Goal: Transaction & Acquisition: Purchase product/service

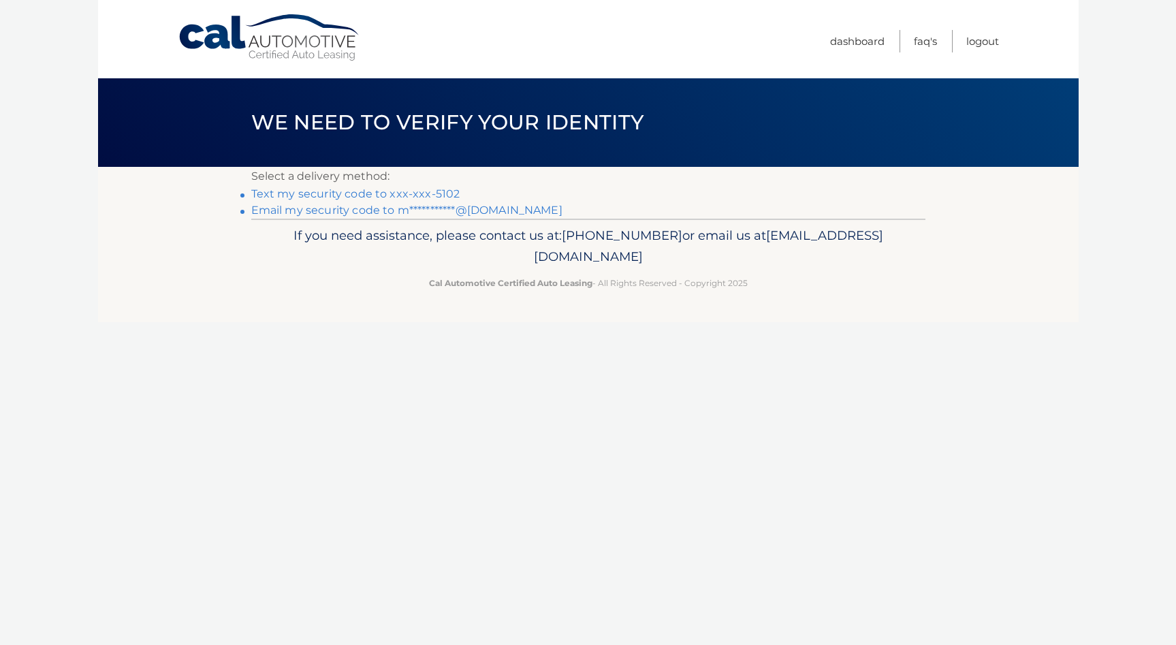
click at [429, 191] on link "Text my security code to xxx-xxx-5102" at bounding box center [355, 193] width 209 height 13
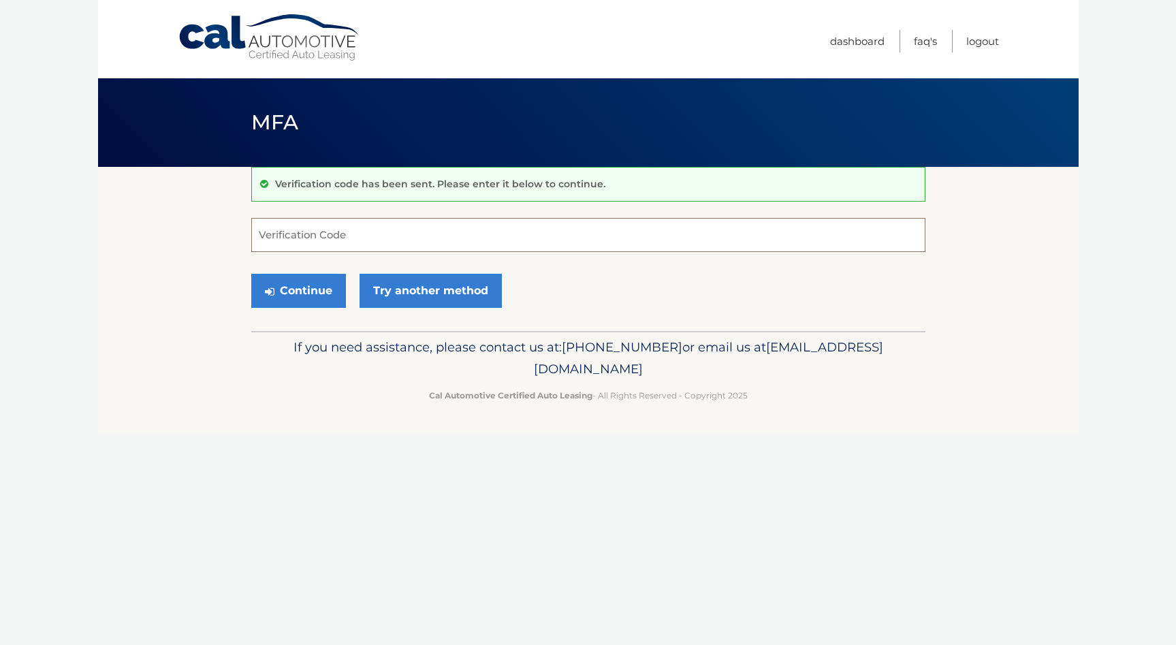
click at [380, 243] on input "Verification Code" at bounding box center [588, 235] width 674 height 34
type input "212969"
click at [326, 293] on button "Continue" at bounding box center [298, 291] width 95 height 34
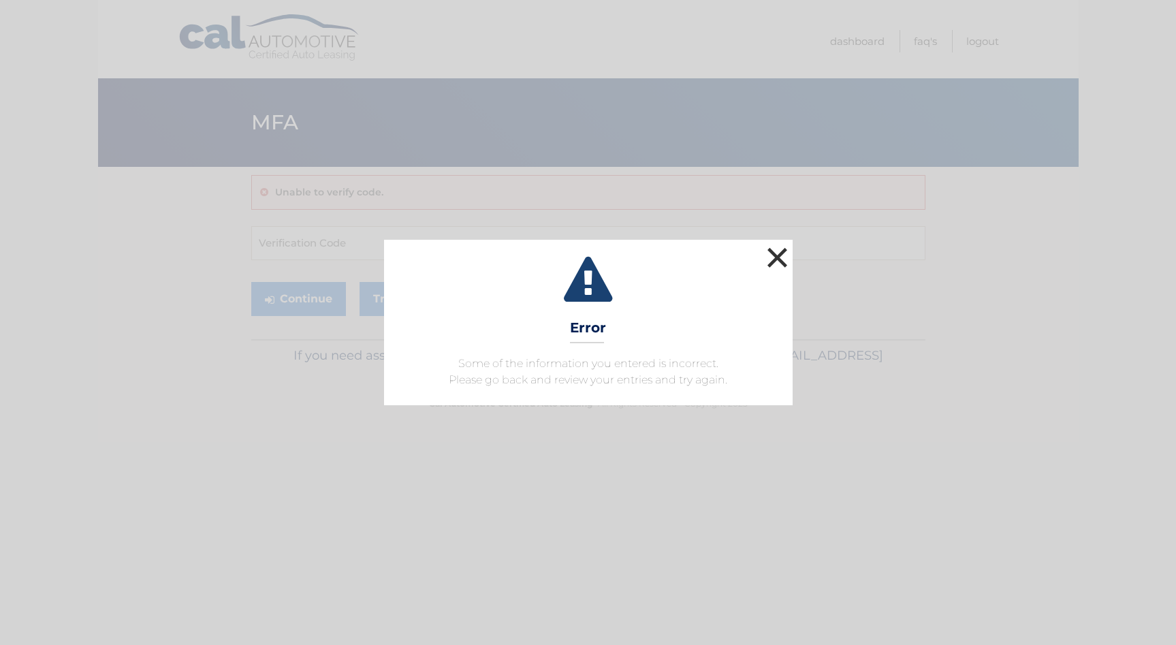
click at [778, 259] on button "×" at bounding box center [777, 257] width 27 height 27
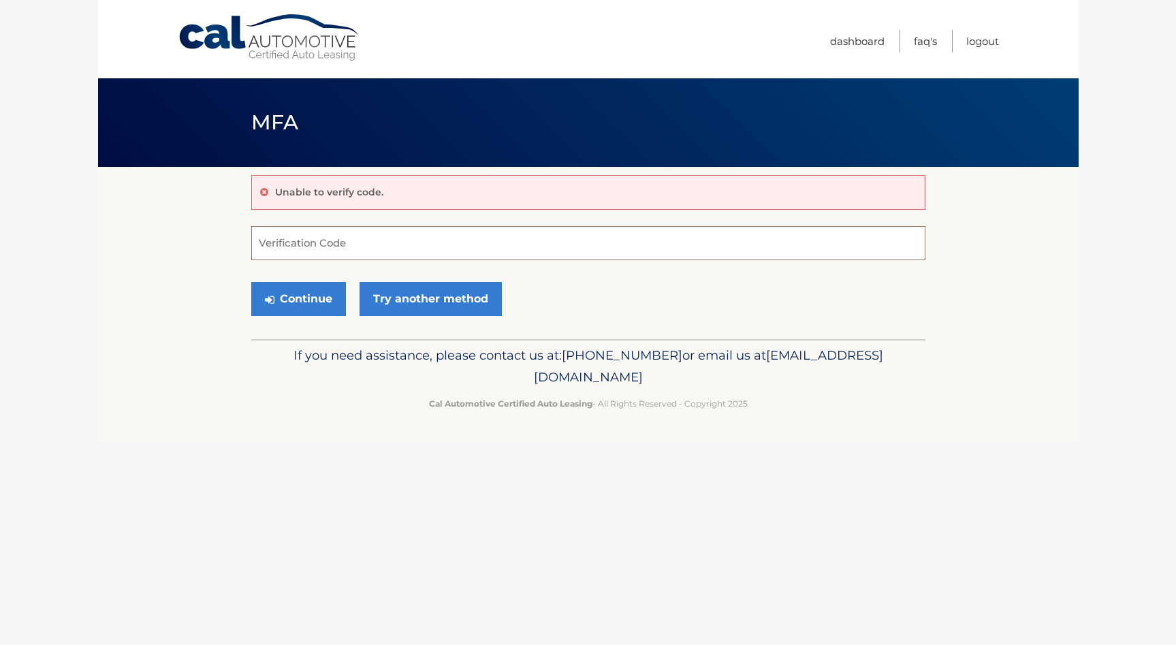
click at [291, 241] on input "Verification Code" at bounding box center [588, 243] width 674 height 34
type input "212968"
click at [296, 304] on button "Continue" at bounding box center [298, 299] width 95 height 34
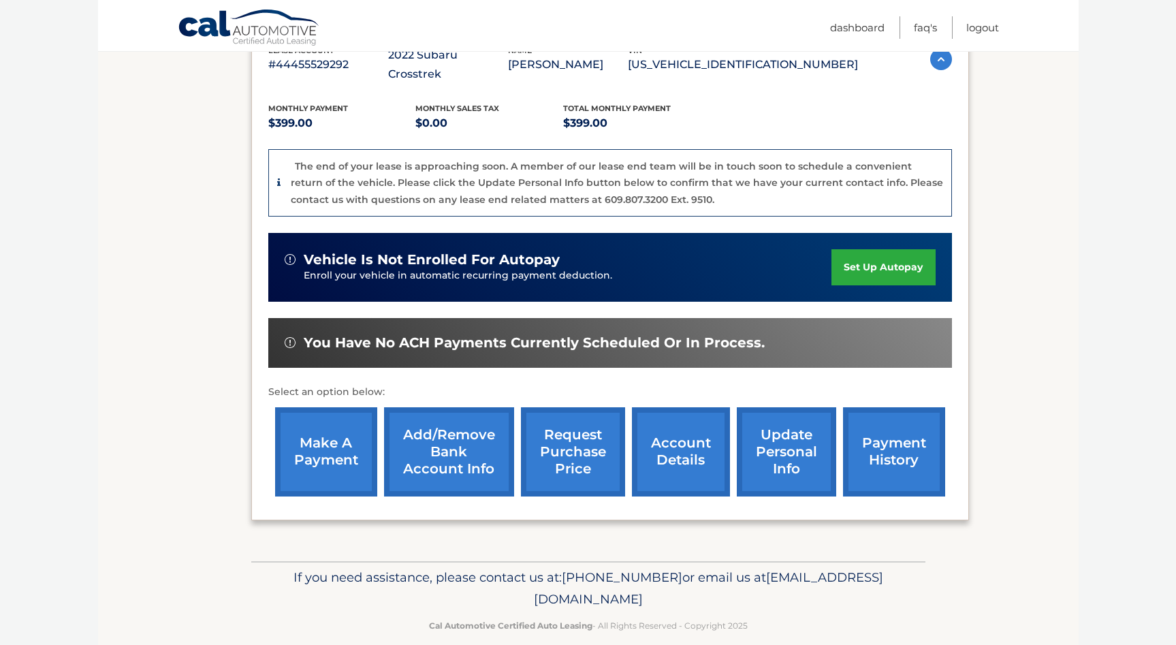
scroll to position [260, 0]
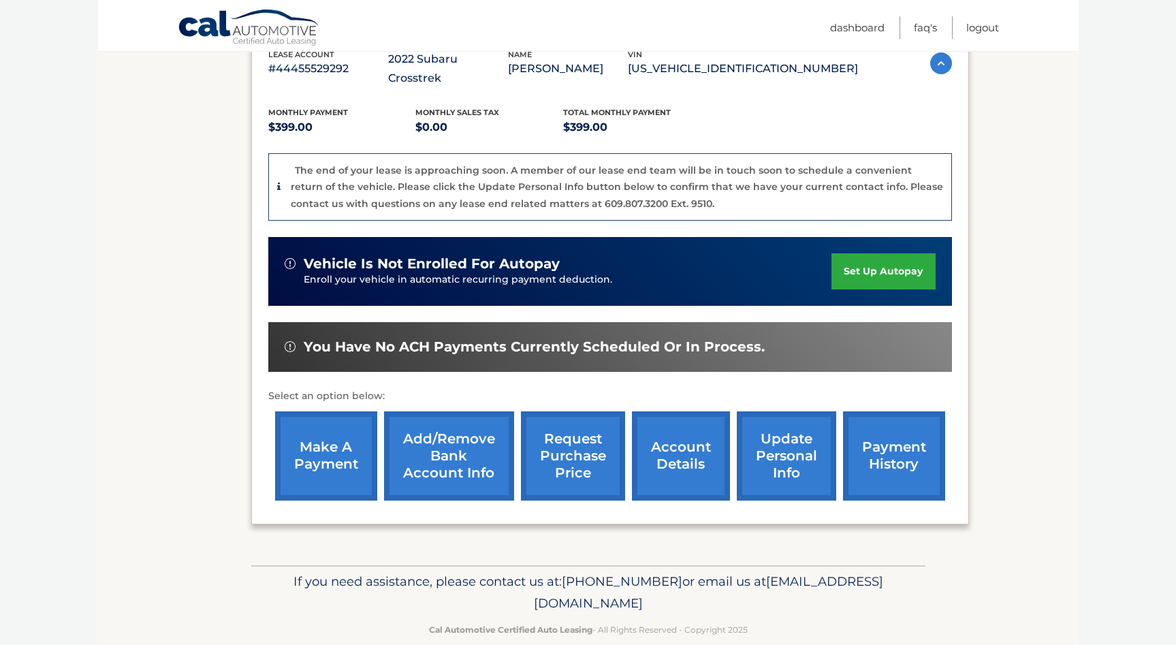
click at [336, 433] on link "make a payment" at bounding box center [326, 455] width 102 height 89
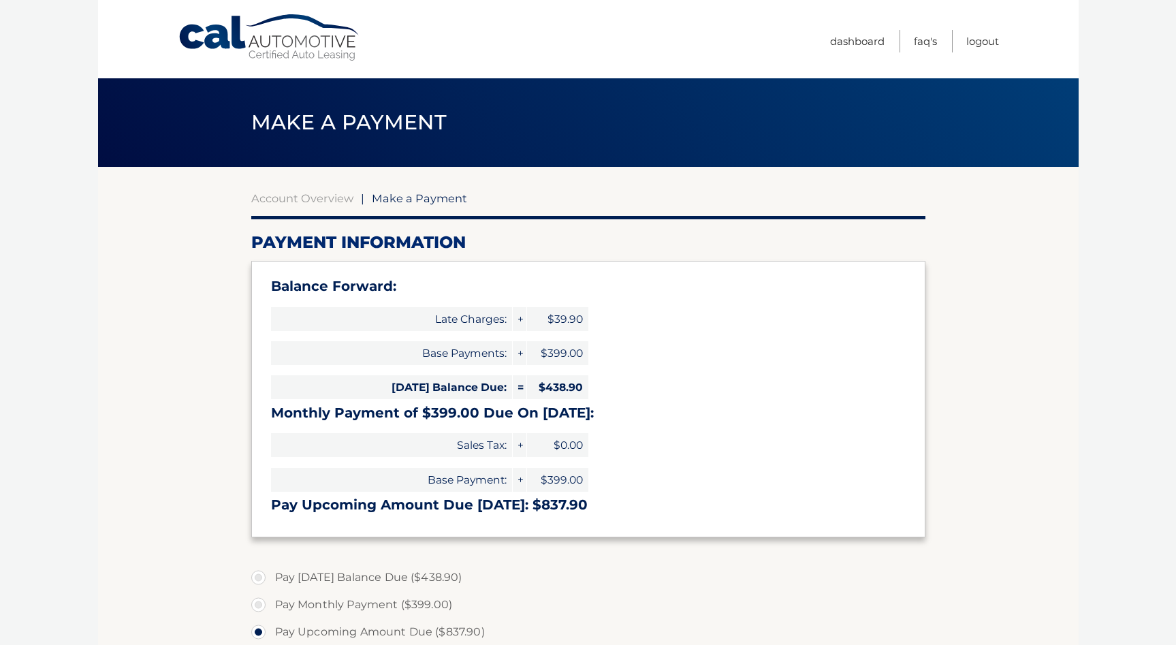
select select "YTVmMTVhN2ItMDVkOS00NzAwLWFiMmItM2EzNWRjOWJjMmU1"
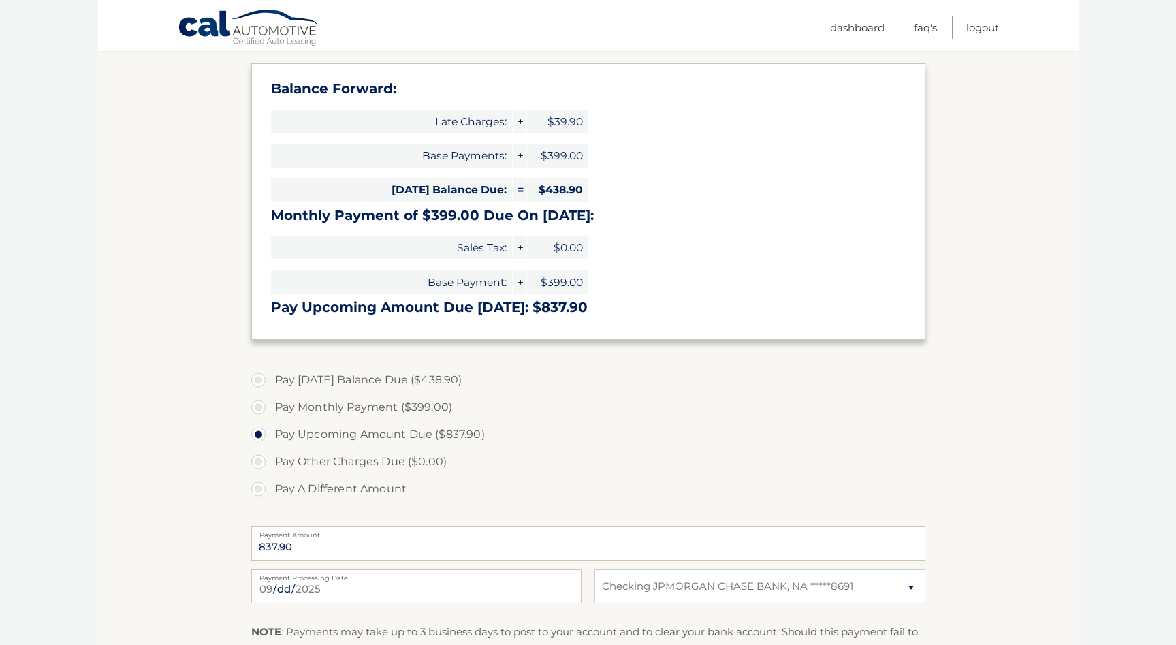
scroll to position [189, 0]
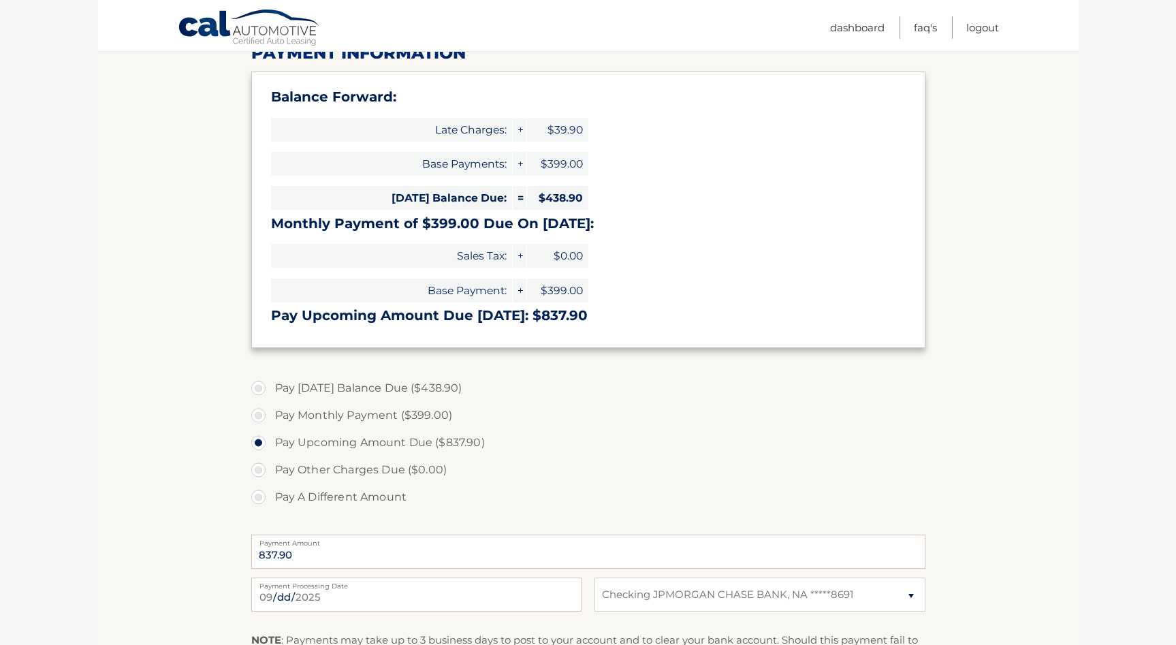
click at [263, 407] on label "Pay Monthly Payment ($399.00)" at bounding box center [588, 415] width 674 height 27
click at [263, 407] on input "Pay Monthly Payment ($399.00)" at bounding box center [264, 413] width 14 height 22
radio input "true"
type input "399.00"
click at [524, 398] on label "Pay Today's Balance Due ($438.90)" at bounding box center [588, 388] width 674 height 27
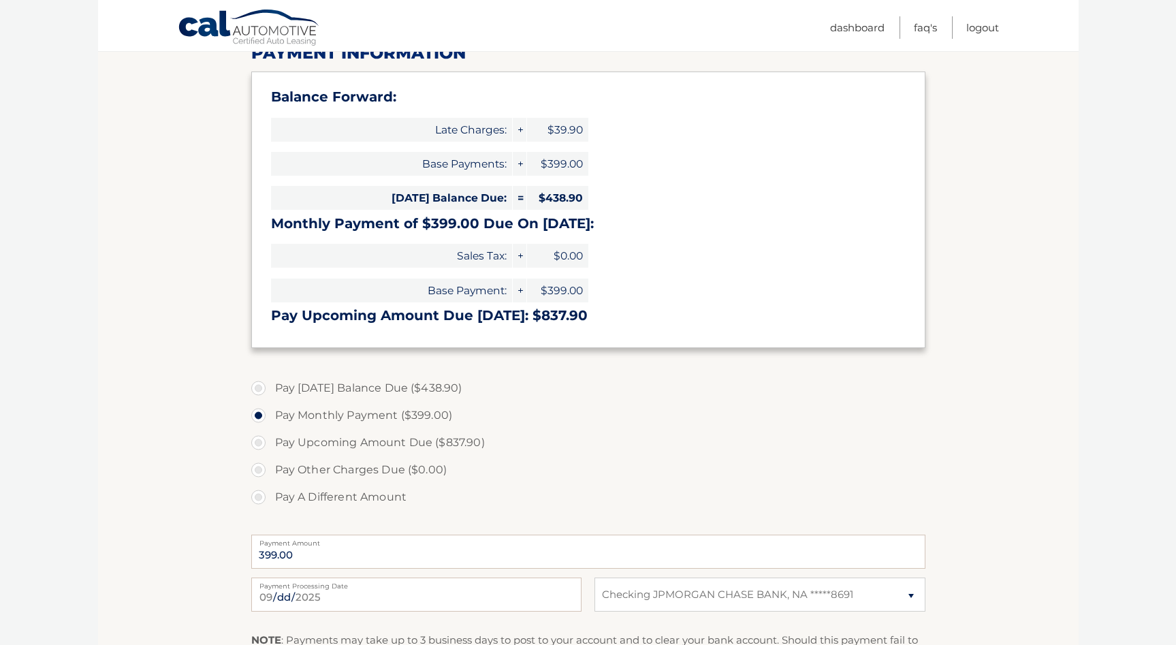
click at [270, 396] on input "Pay Today's Balance Due ($438.90)" at bounding box center [264, 386] width 14 height 22
radio input "true"
type input "438.90"
click at [528, 418] on label "Pay Monthly Payment ($399.00)" at bounding box center [588, 415] width 674 height 27
click at [270, 418] on input "Pay Monthly Payment ($399.00)" at bounding box center [264, 413] width 14 height 22
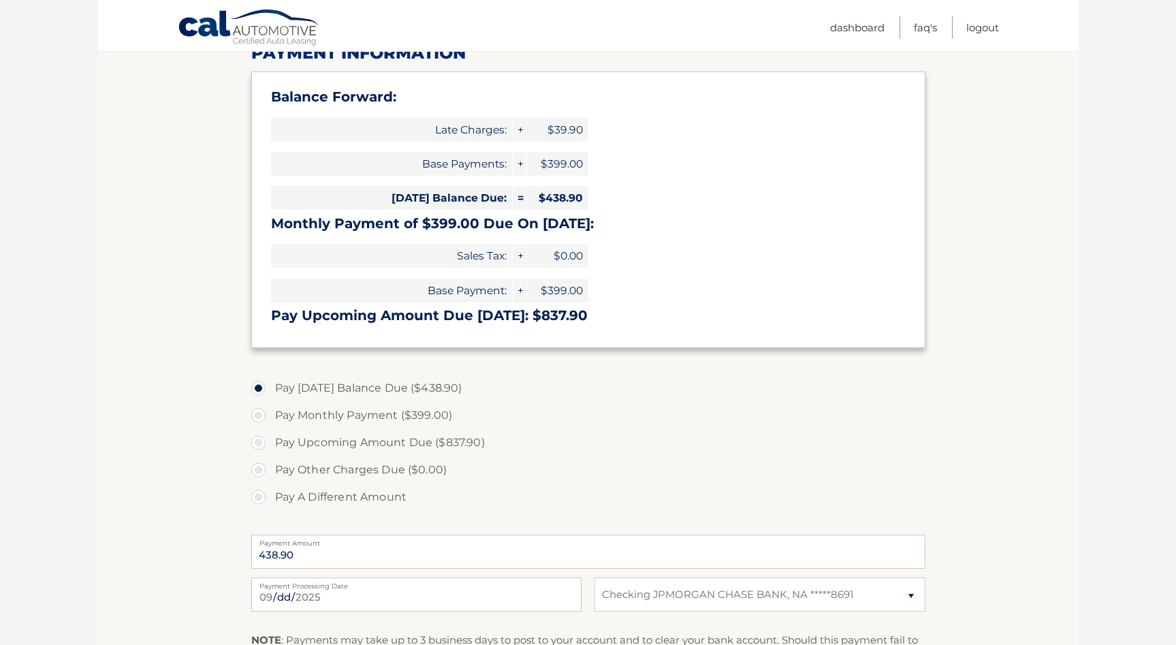
radio input "true"
type input "399.00"
click at [263, 383] on input "Pay Today's Balance Due ($438.90)" at bounding box center [264, 386] width 14 height 22
radio input "true"
type input "438.90"
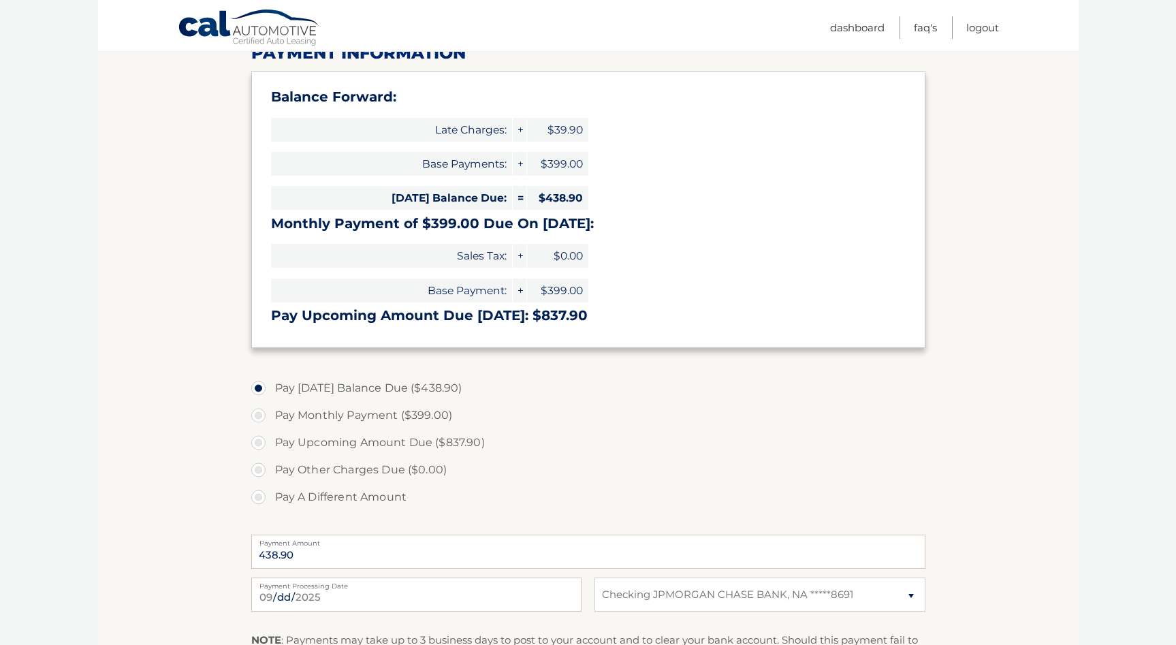
click at [263, 410] on input "Pay Monthly Payment ($399.00)" at bounding box center [264, 413] width 14 height 22
radio input "true"
type input "399.00"
click at [263, 437] on input "Pay Upcoming Amount Due ($837.90)" at bounding box center [264, 440] width 14 height 22
radio input "true"
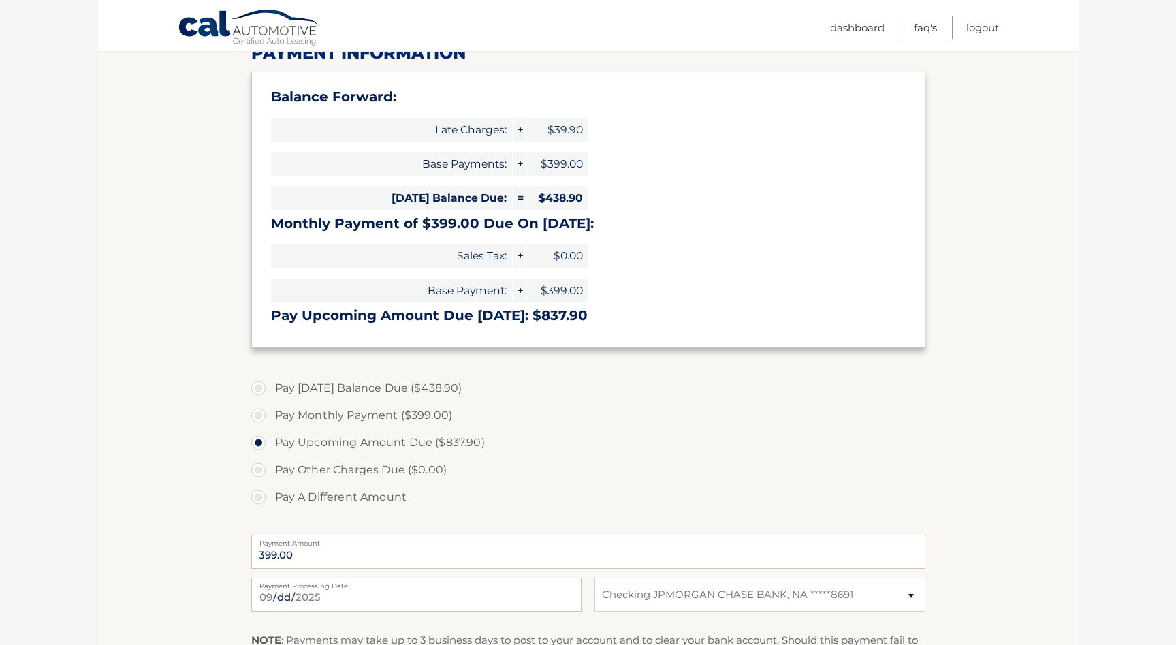
type input "837.90"
click at [698, 389] on label "Pay Today's Balance Due ($438.90)" at bounding box center [588, 388] width 674 height 27
click at [270, 389] on input "Pay Today's Balance Due ($438.90)" at bounding box center [264, 386] width 14 height 22
radio input "true"
type input "438.90"
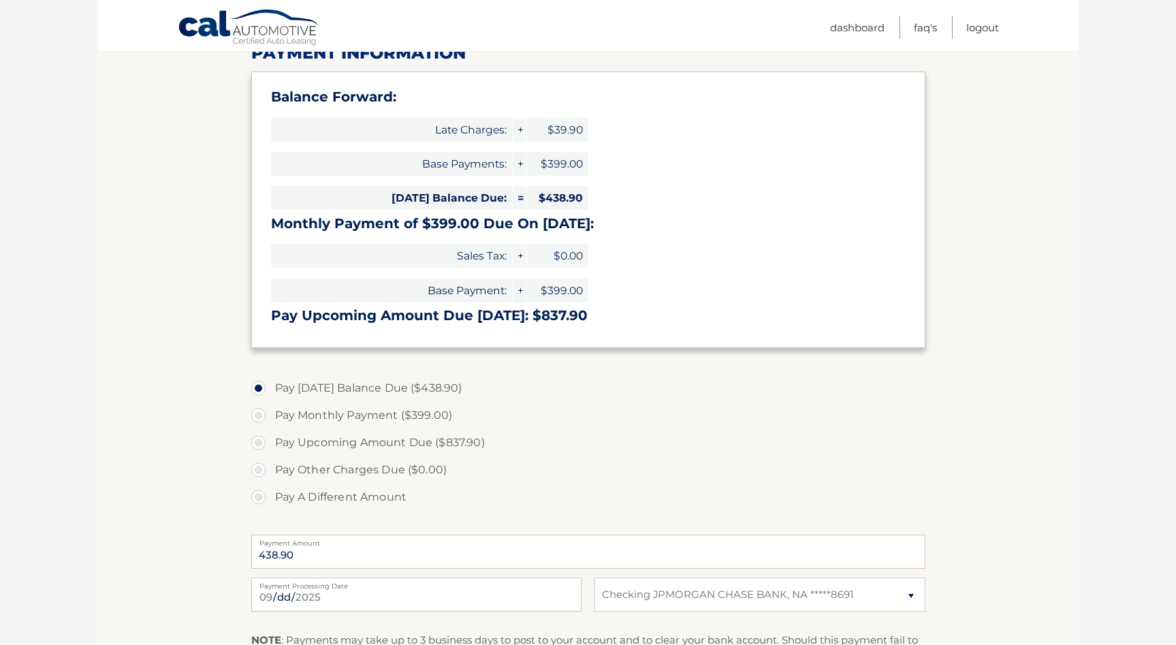
click at [263, 410] on input "Pay Monthly Payment ($399.00)" at bounding box center [264, 413] width 14 height 22
radio input "true"
type input "399.00"
click at [263, 437] on input "Pay Upcoming Amount Due ($837.90)" at bounding box center [264, 440] width 14 height 22
radio input "true"
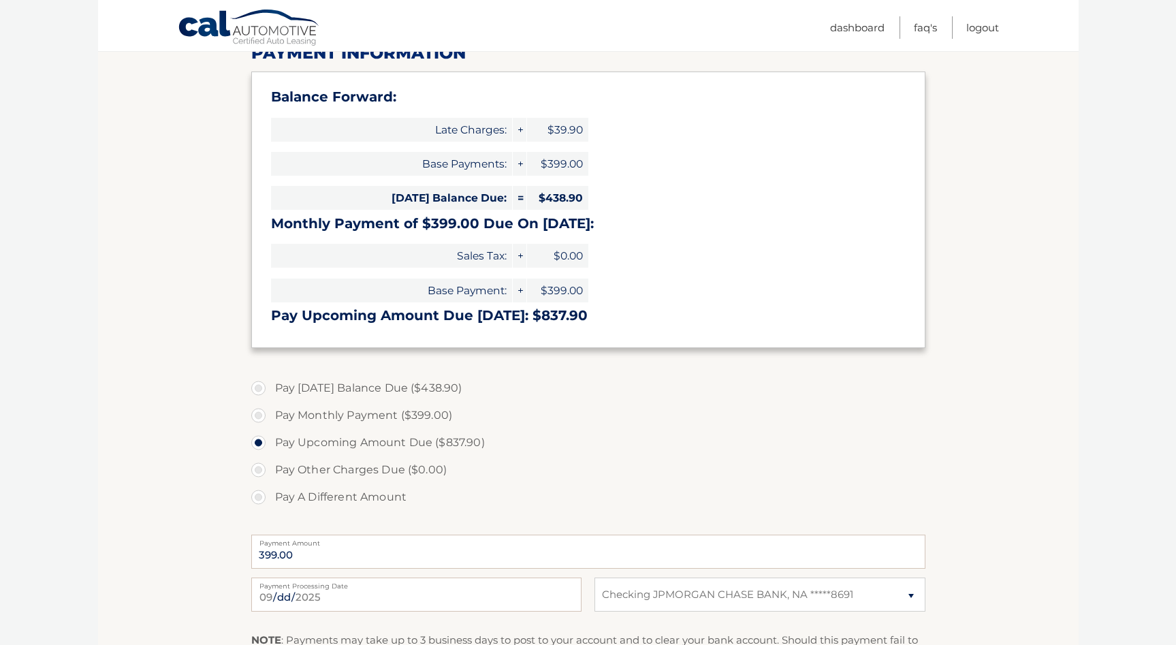
type input "837.90"
click at [811, 387] on label "Pay Today's Balance Due ($438.90)" at bounding box center [588, 388] width 674 height 27
click at [270, 387] on input "Pay Today's Balance Due ($438.90)" at bounding box center [264, 386] width 14 height 22
radio input "true"
type input "438.90"
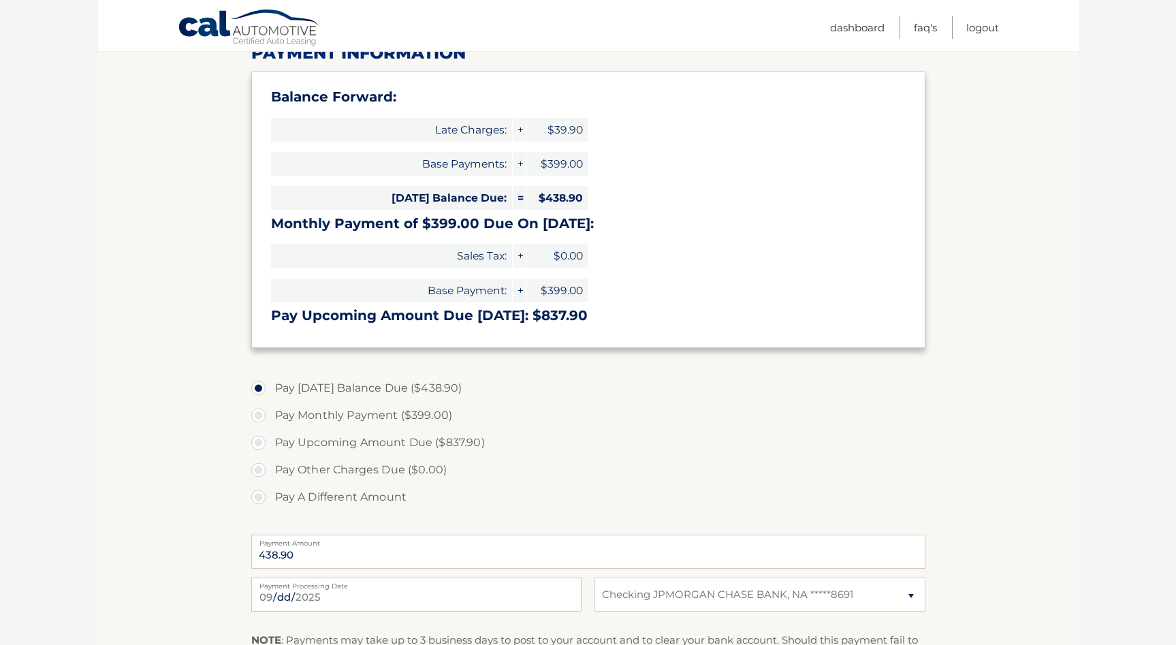
click at [789, 419] on label "Pay Monthly Payment ($399.00)" at bounding box center [588, 415] width 674 height 27
click at [270, 419] on input "Pay Monthly Payment ($399.00)" at bounding box center [264, 413] width 14 height 22
radio input "true"
type input "399.00"
click at [268, 392] on label "Pay Today's Balance Due ($438.90)" at bounding box center [588, 388] width 674 height 27
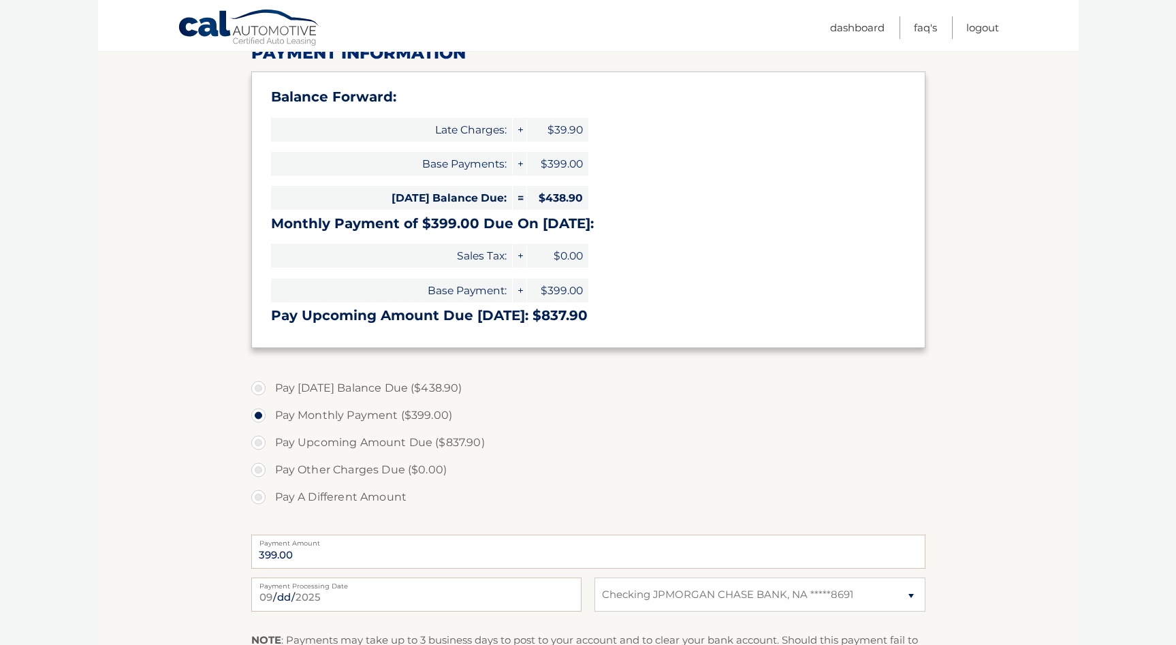
click at [268, 392] on input "Pay Today's Balance Due ($438.90)" at bounding box center [264, 386] width 14 height 22
radio input "true"
type input "438.90"
click at [525, 419] on label "Pay Monthly Payment ($399.00)" at bounding box center [588, 415] width 674 height 27
click at [270, 419] on input "Pay Monthly Payment ($399.00)" at bounding box center [264, 413] width 14 height 22
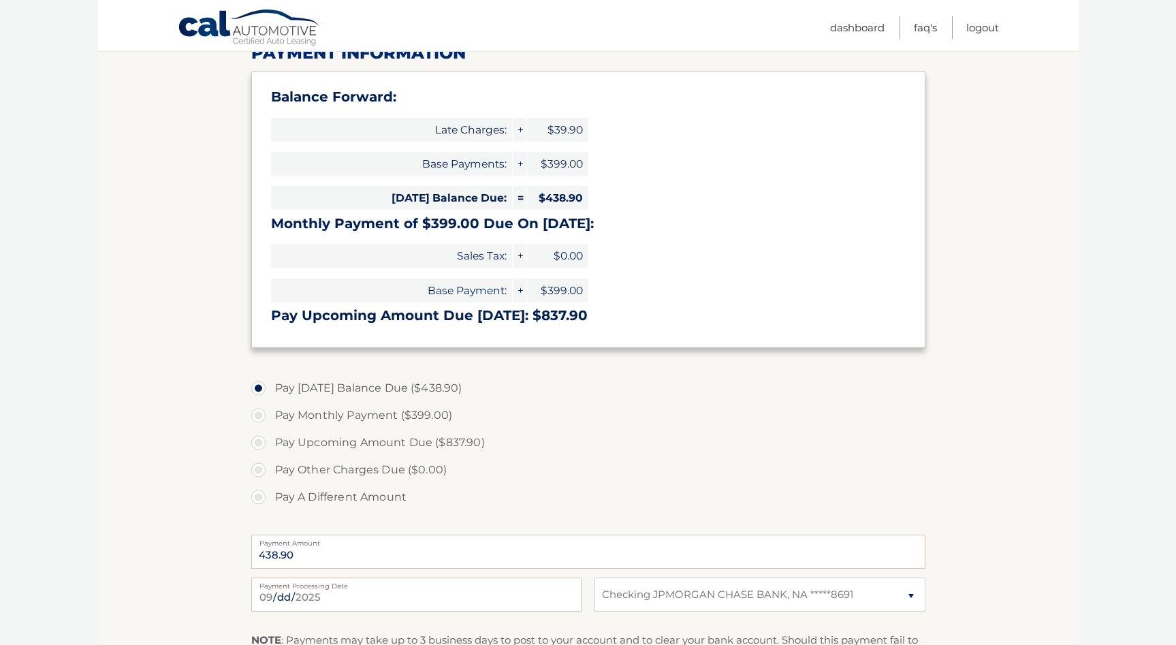
radio input "true"
type input "399.00"
click at [465, 393] on label "Pay Today's Balance Due ($438.90)" at bounding box center [588, 388] width 674 height 27
click at [270, 393] on input "Pay Today's Balance Due ($438.90)" at bounding box center [264, 386] width 14 height 22
radio input "true"
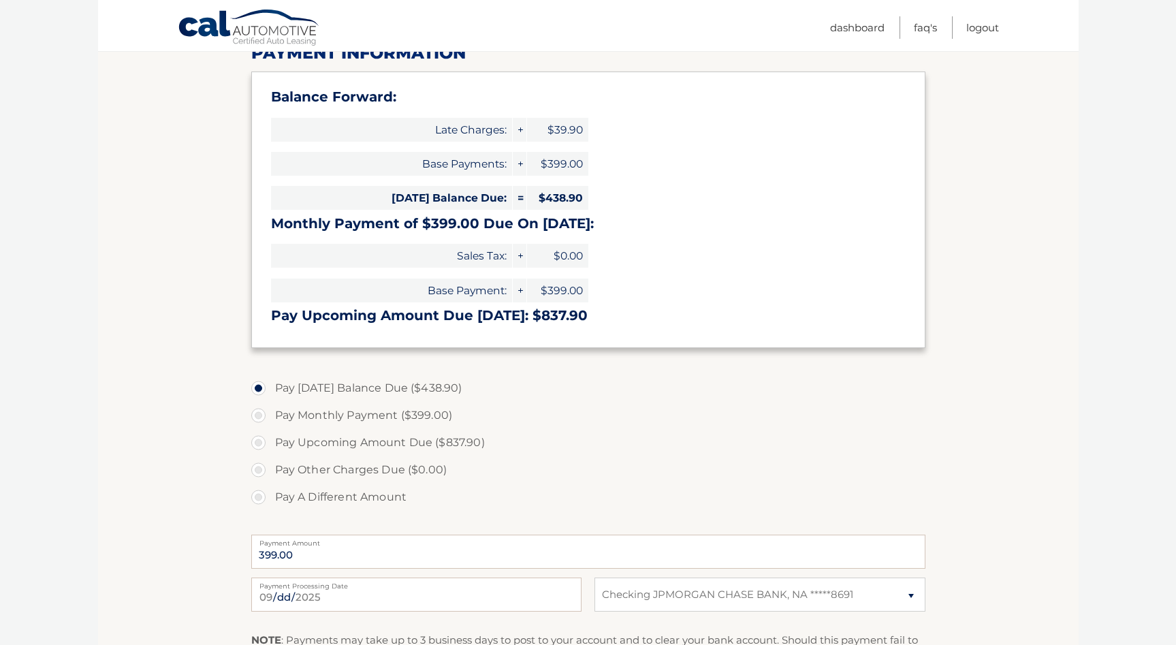
type input "438.90"
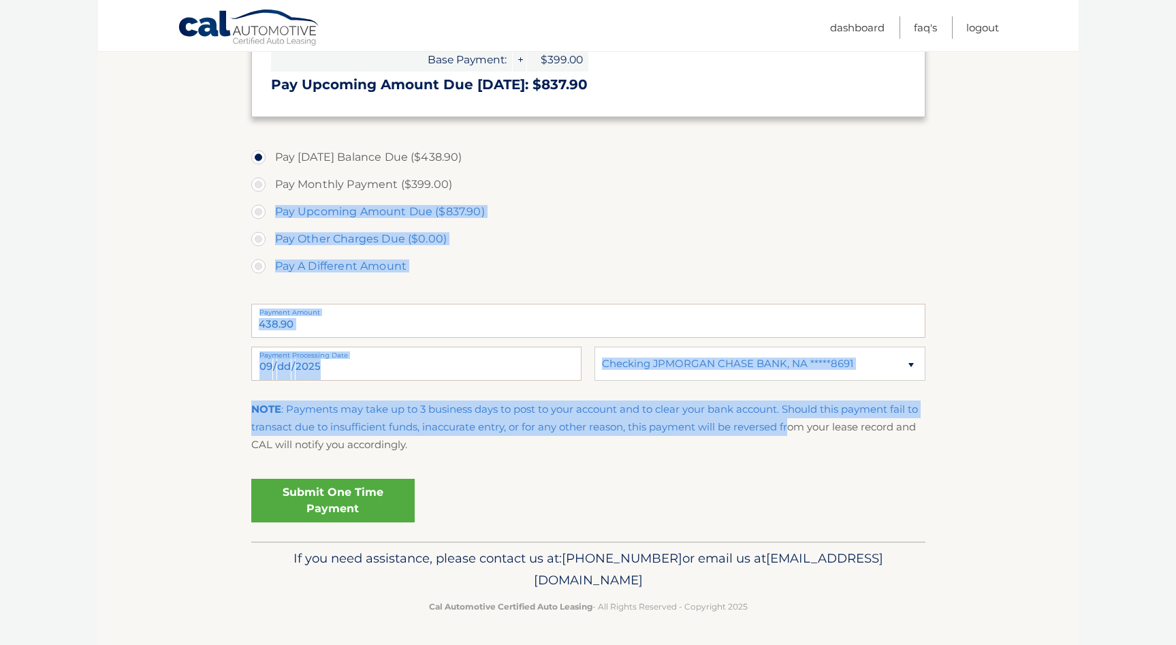
click at [795, 410] on fieldset "Pay Today's Balance Due ($438.90) Pay Monthly Payment ($399.00) Pay Upcoming Am…" at bounding box center [588, 340] width 674 height 402
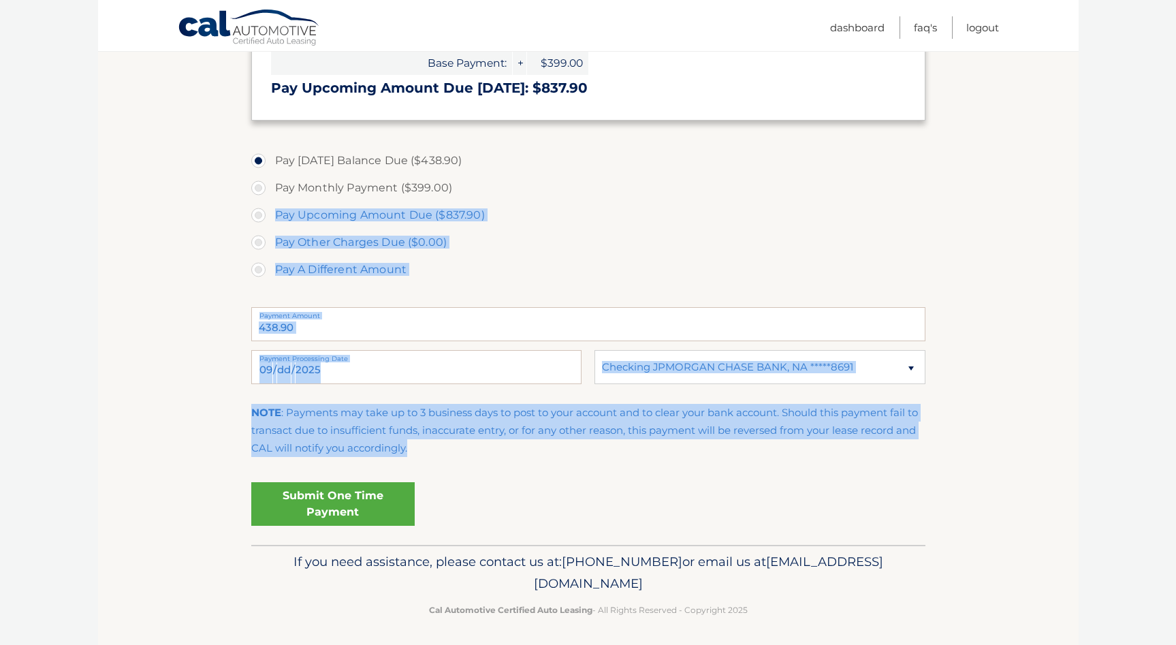
scroll to position [416, 0]
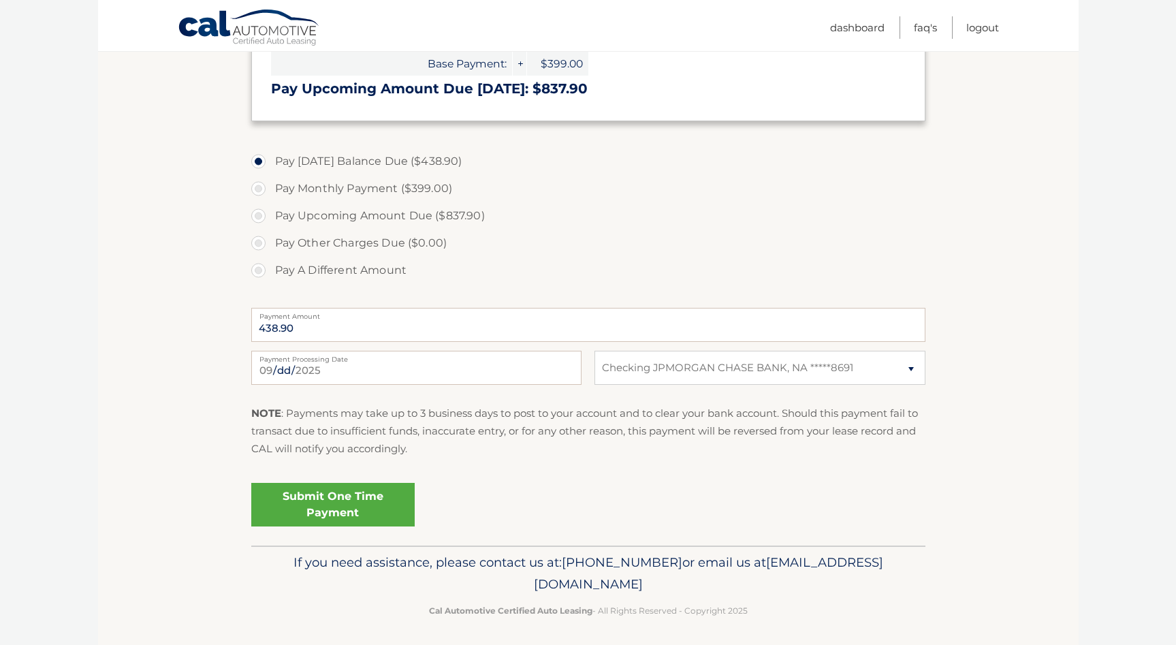
click at [791, 419] on p "NOTE : Payments may take up to 3 business days to post to your account and to c…" at bounding box center [588, 432] width 674 height 54
click at [387, 498] on link "Submit One Time Payment" at bounding box center [332, 505] width 163 height 44
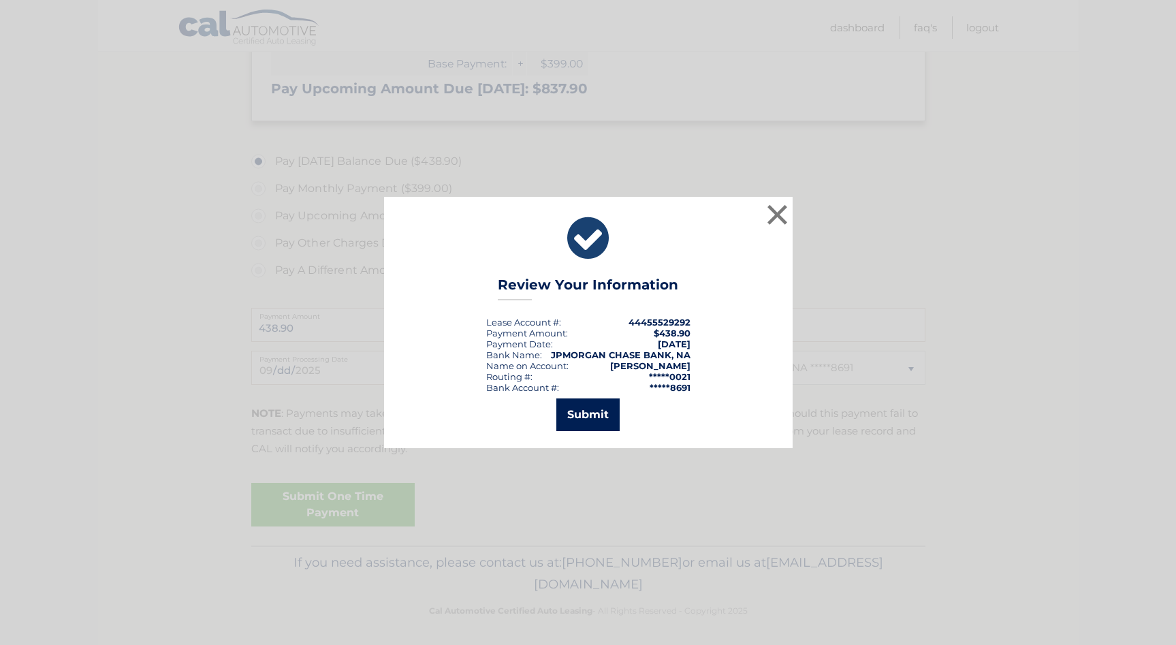
click at [577, 412] on button "Submit" at bounding box center [587, 414] width 63 height 33
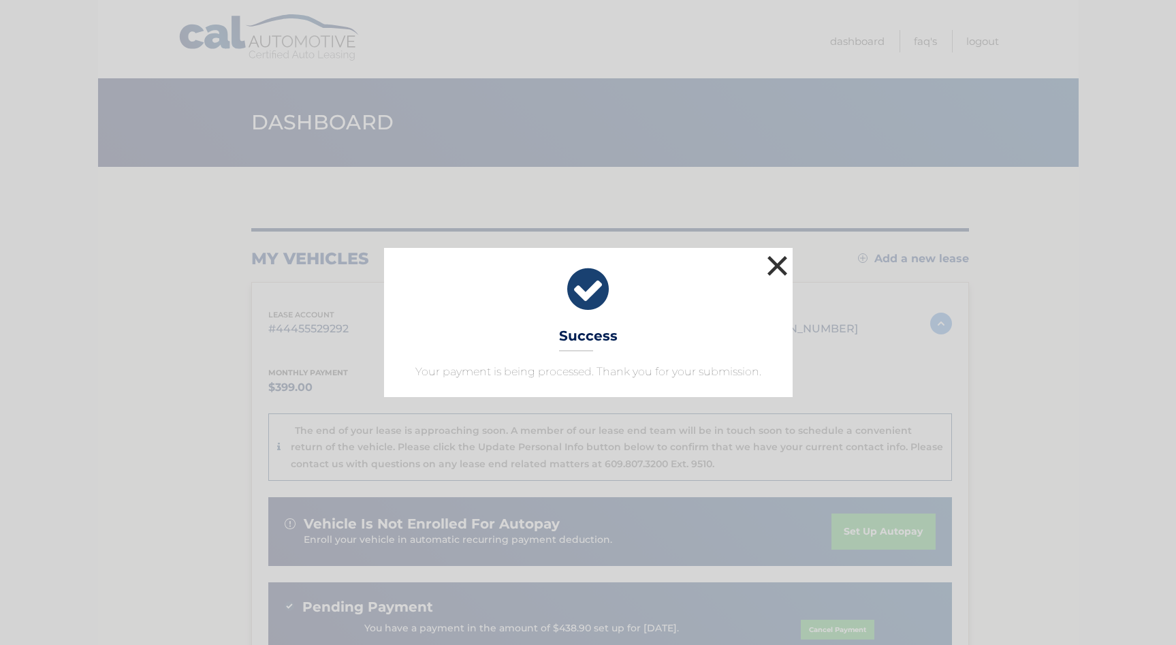
click at [771, 268] on button "×" at bounding box center [777, 265] width 27 height 27
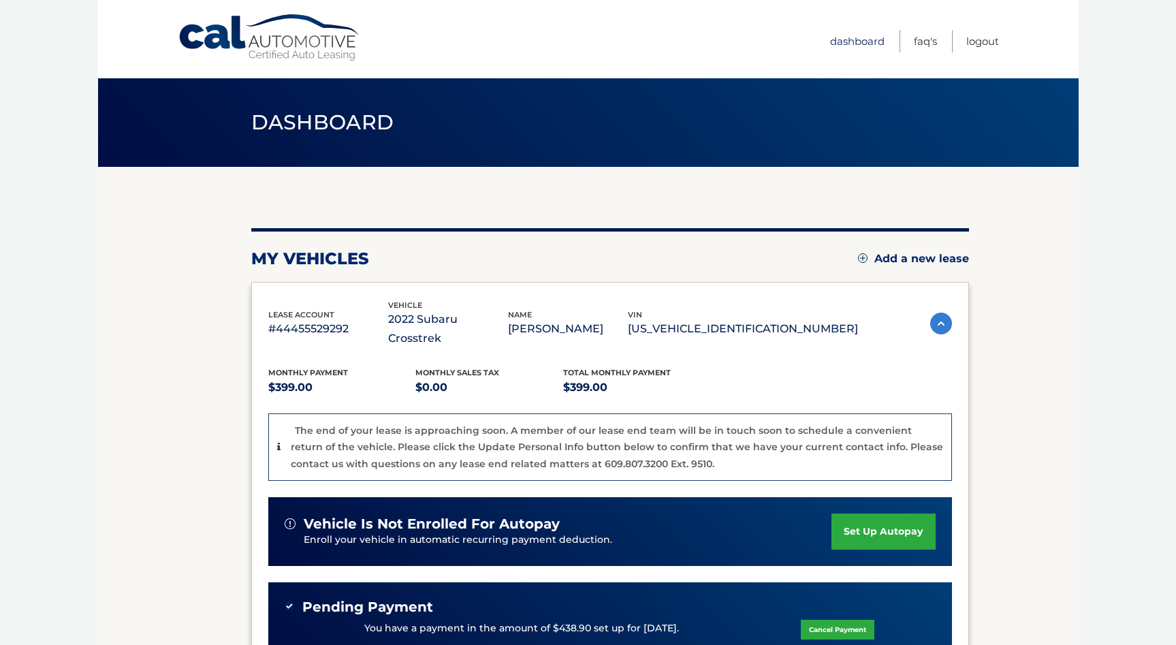
click at [871, 39] on link "Dashboard" at bounding box center [857, 41] width 54 height 22
click at [334, 133] on span "Dashboard" at bounding box center [322, 122] width 143 height 25
click at [330, 127] on span "Dashboard" at bounding box center [322, 122] width 143 height 25
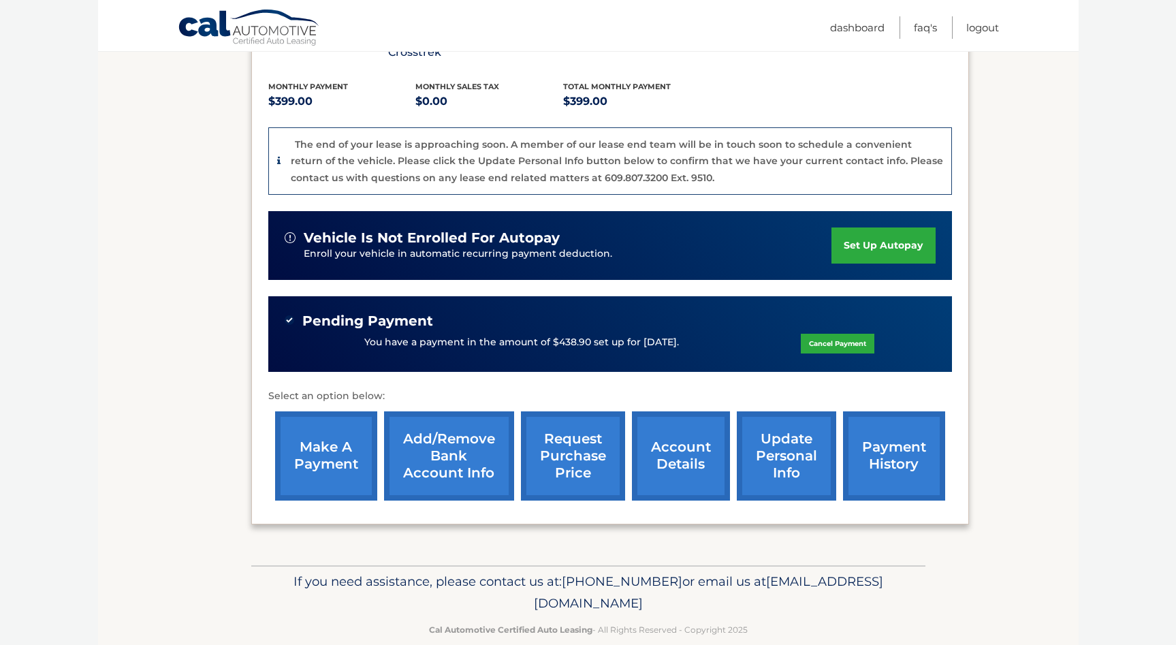
scroll to position [285, 0]
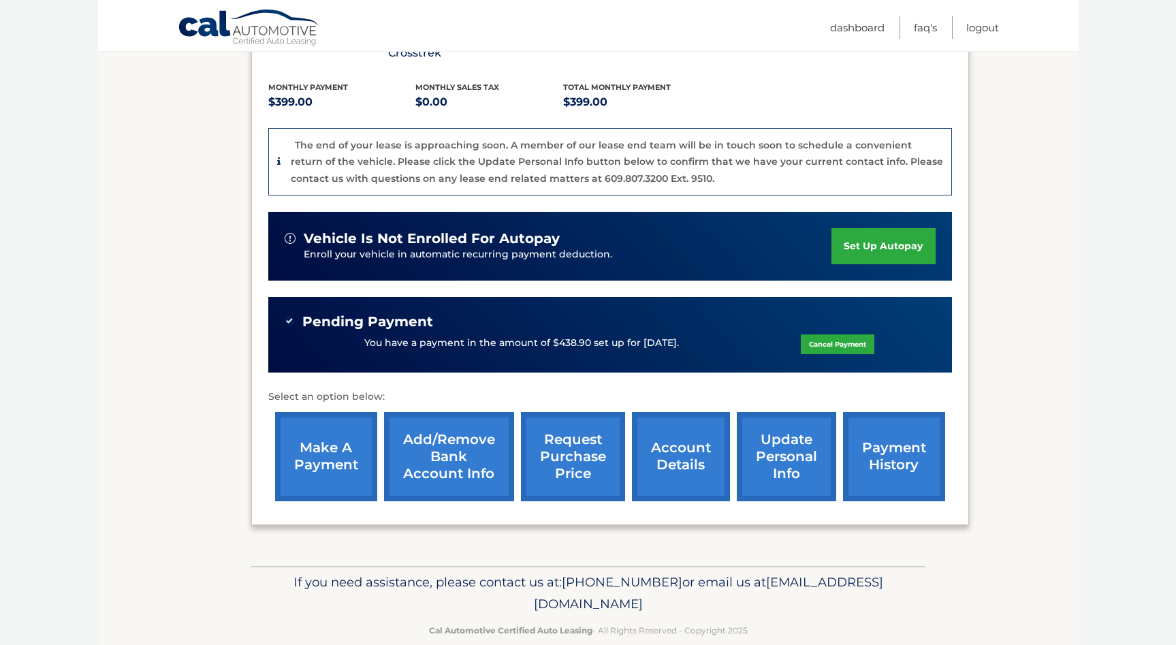
click at [650, 439] on link "account details" at bounding box center [681, 456] width 98 height 89
click at [669, 438] on link "account details" at bounding box center [681, 456] width 98 height 89
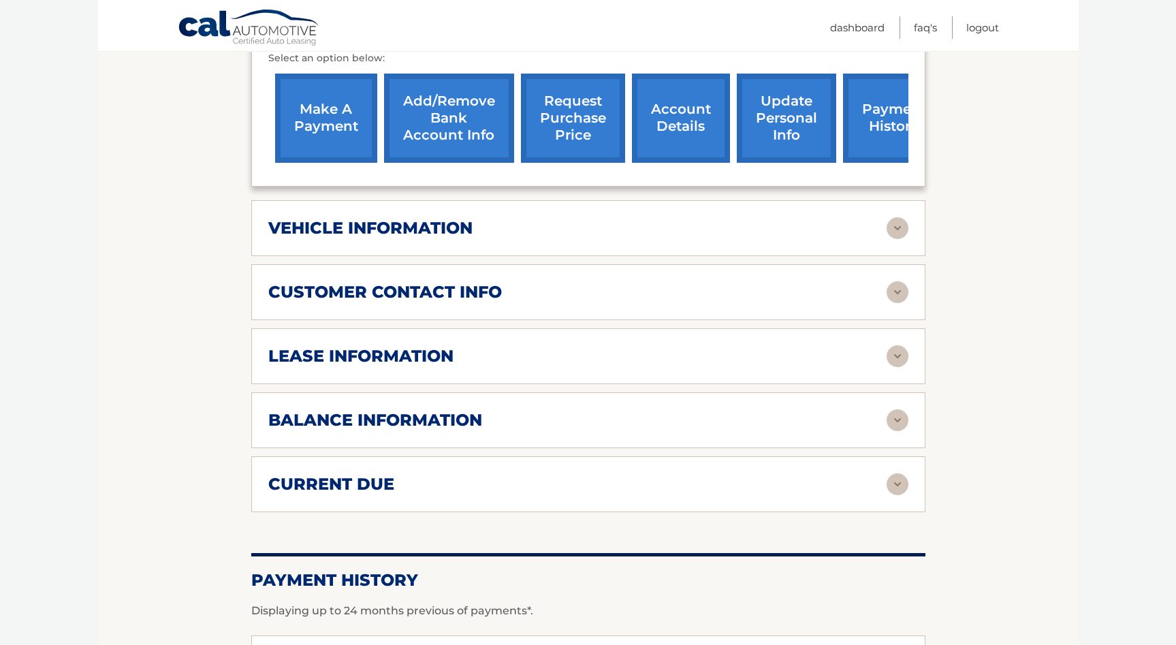
scroll to position [574, 0]
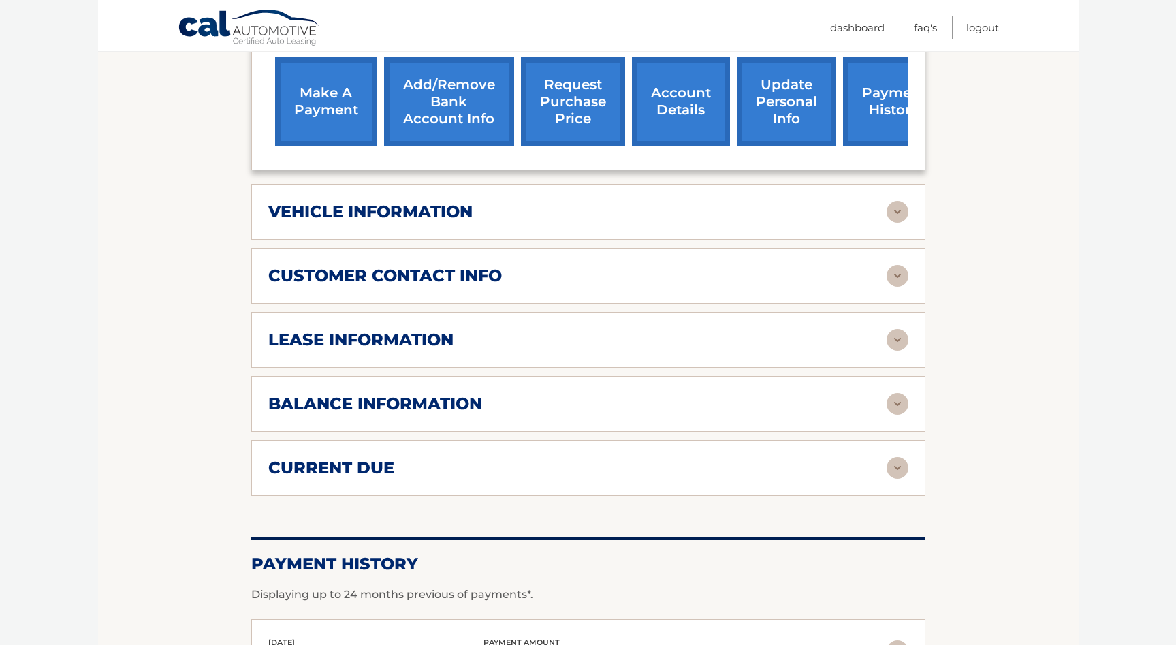
click at [838, 202] on div "vehicle information vehicle Year [DATE] vehicle make Subaru vehicle model Cross…" at bounding box center [588, 212] width 674 height 56
click at [904, 201] on img at bounding box center [898, 212] width 22 height 22
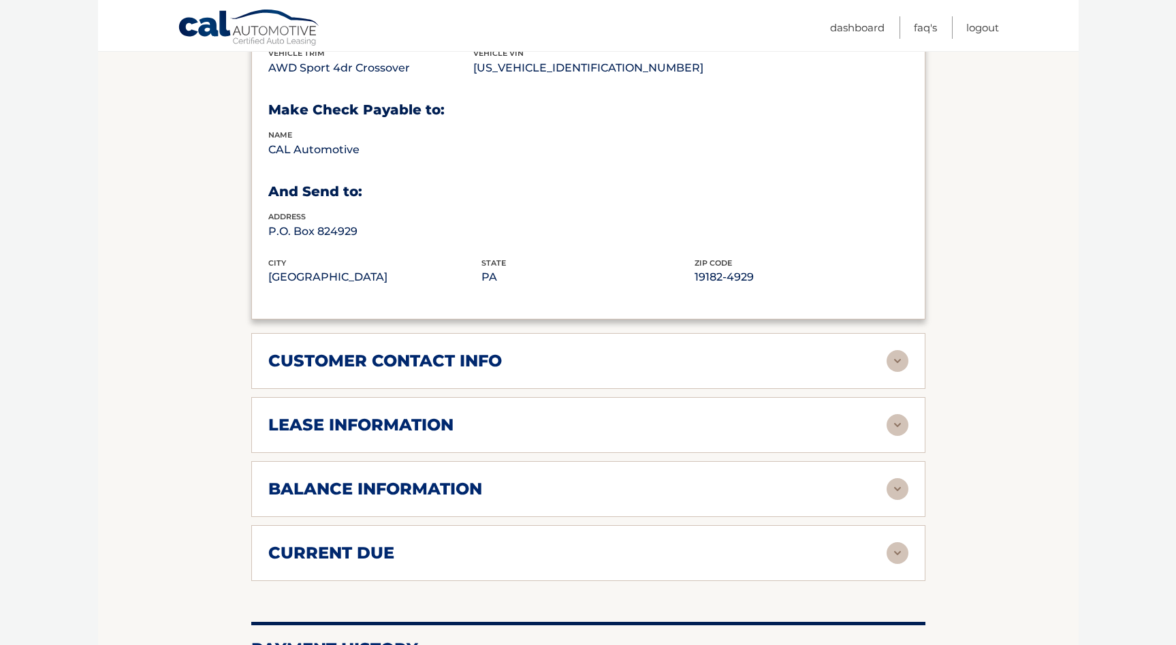
scroll to position [823, 0]
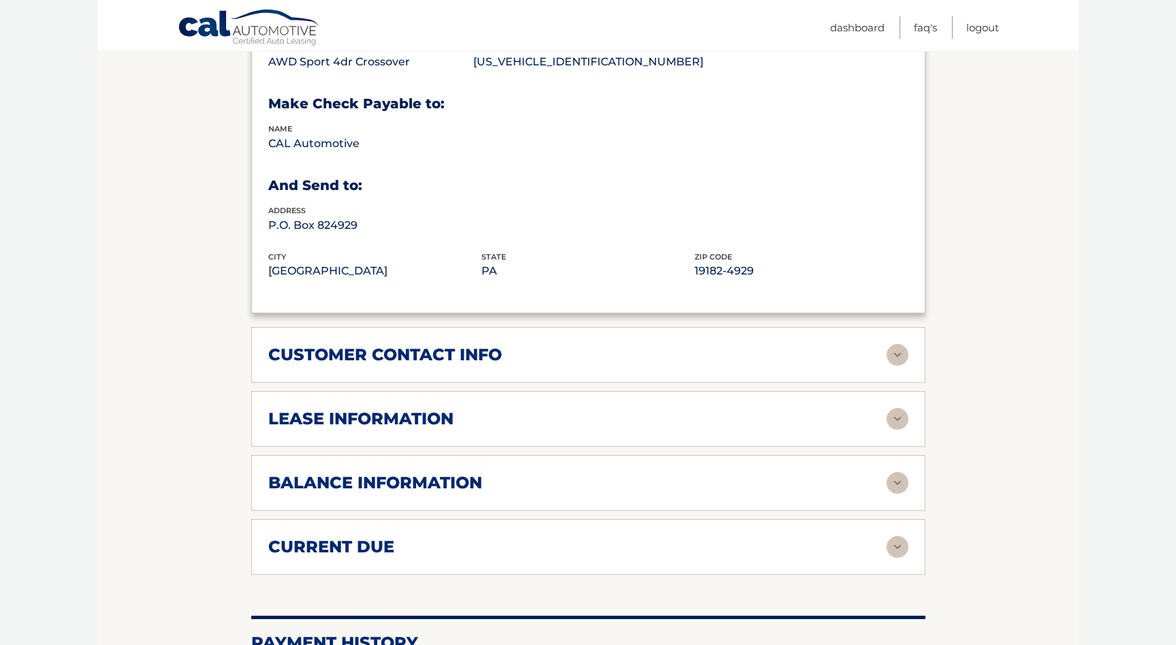
click at [829, 409] on div "lease information" at bounding box center [577, 419] width 618 height 20
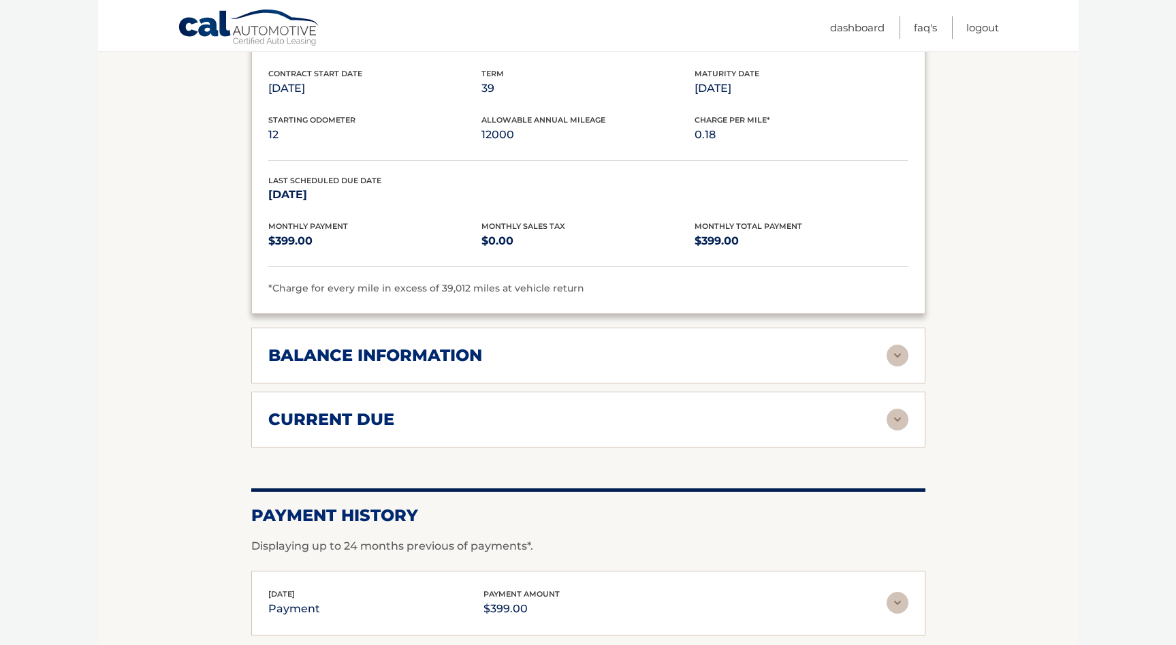
scroll to position [1220, 0]
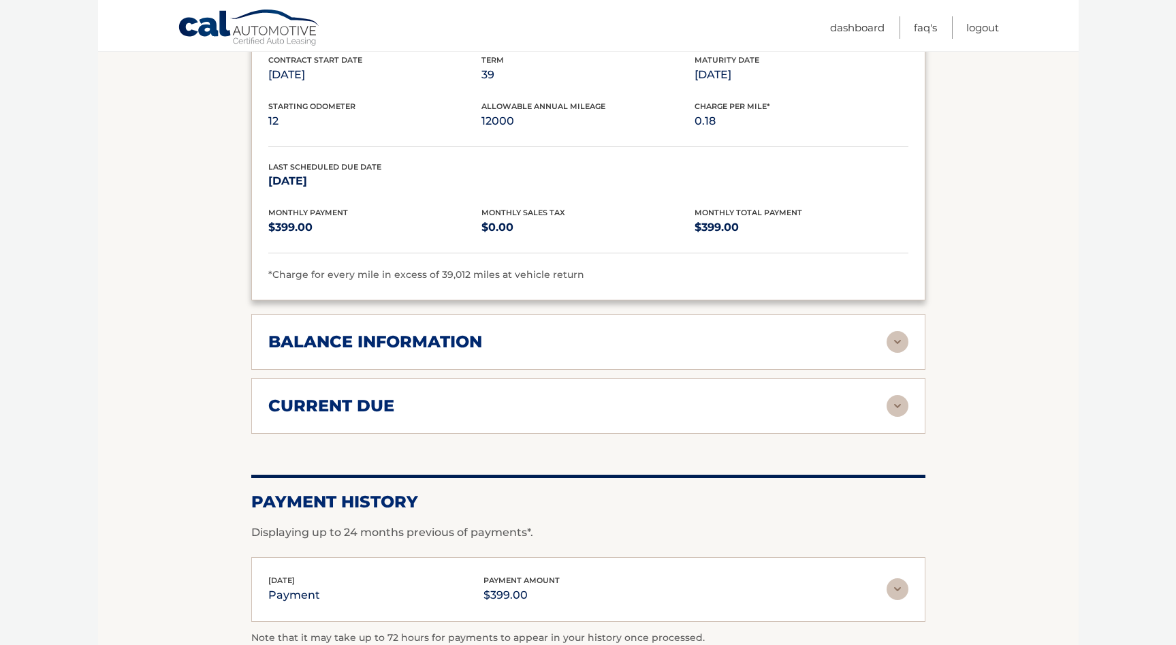
click at [873, 331] on div "balance information" at bounding box center [588, 342] width 640 height 22
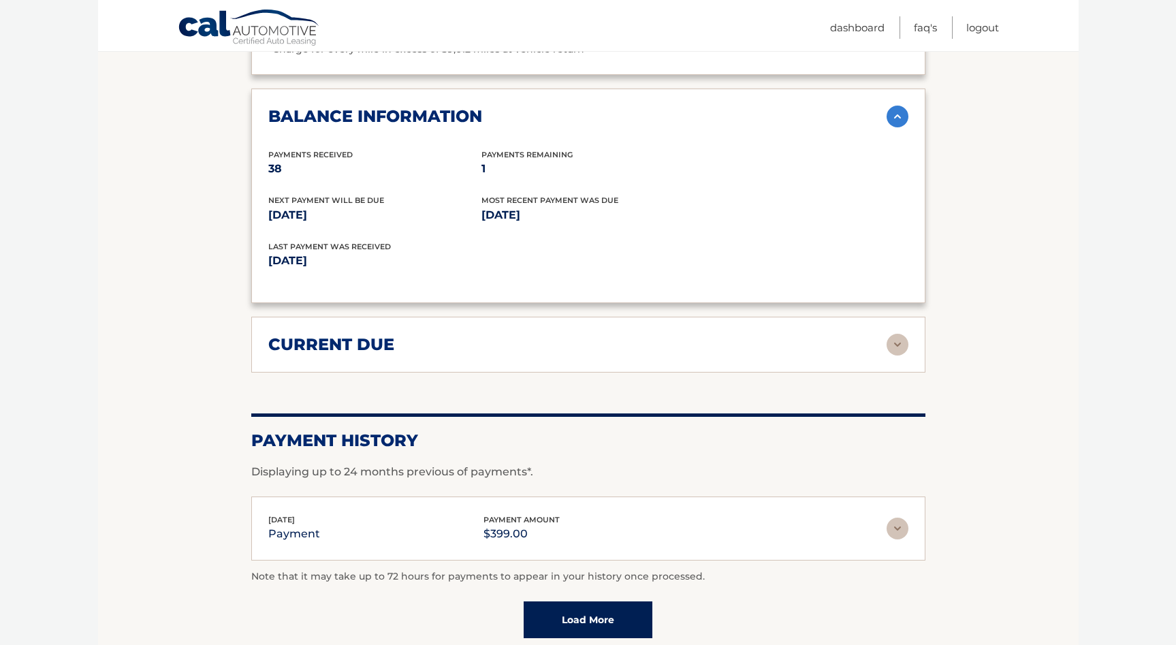
scroll to position [1465, 0]
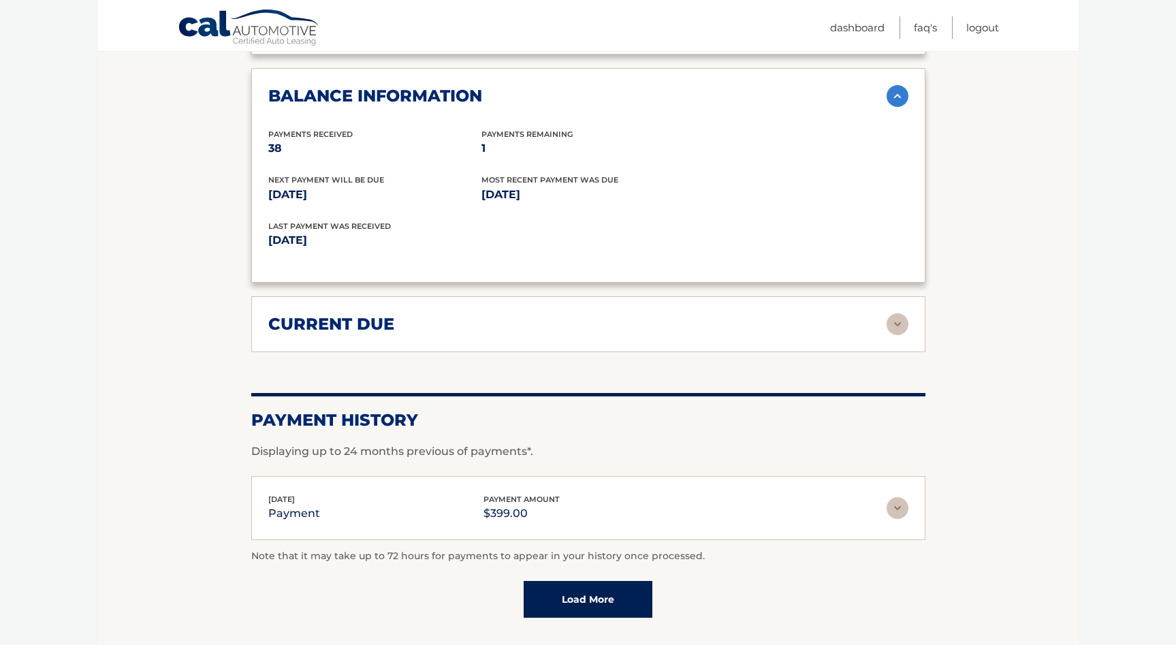
click at [900, 313] on img at bounding box center [898, 324] width 22 height 22
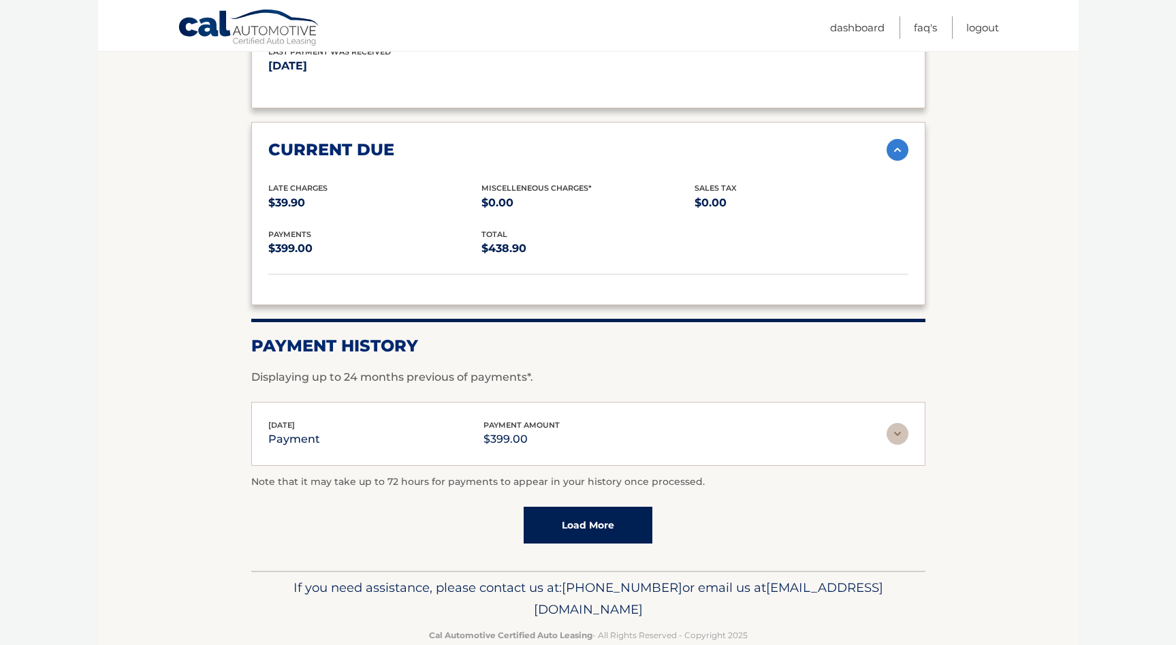
scroll to position [1638, 0]
